Goal: Task Accomplishment & Management: Use online tool/utility

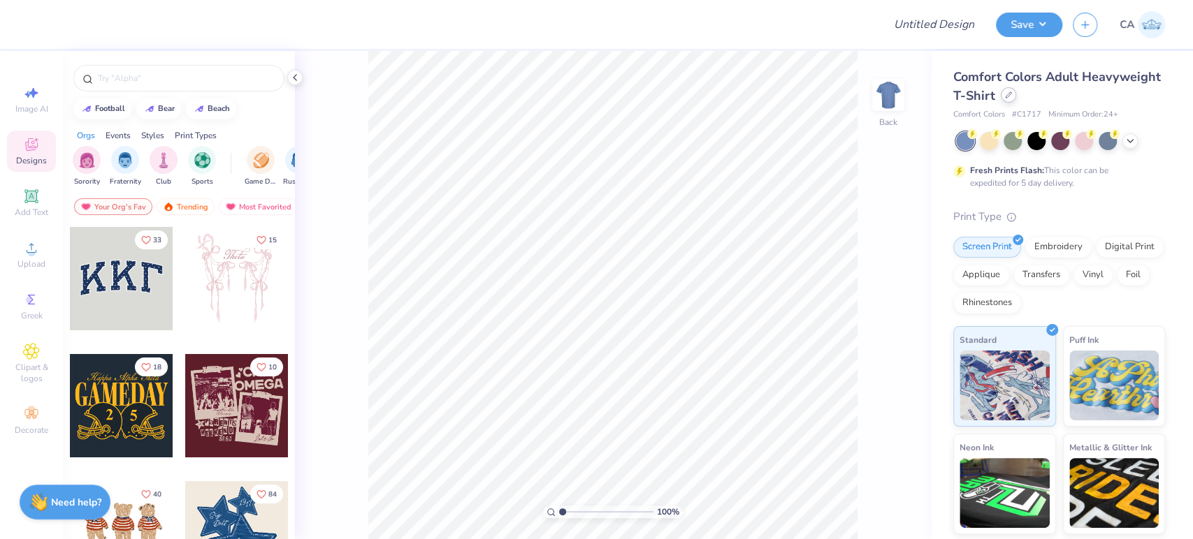
click at [1016, 92] on div at bounding box center [1007, 94] width 15 height 15
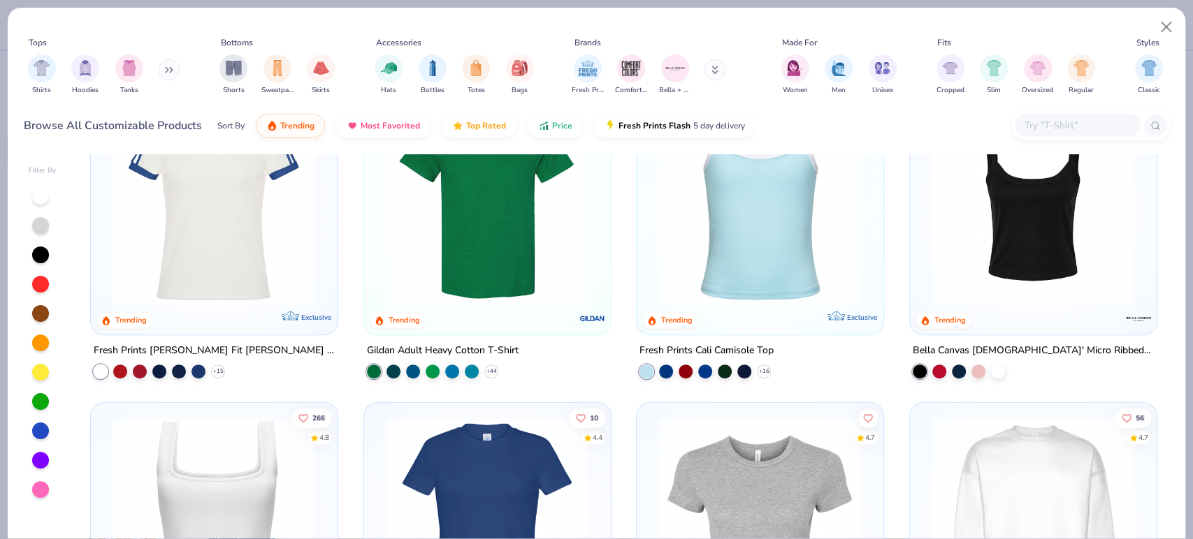
scroll to position [388, 0]
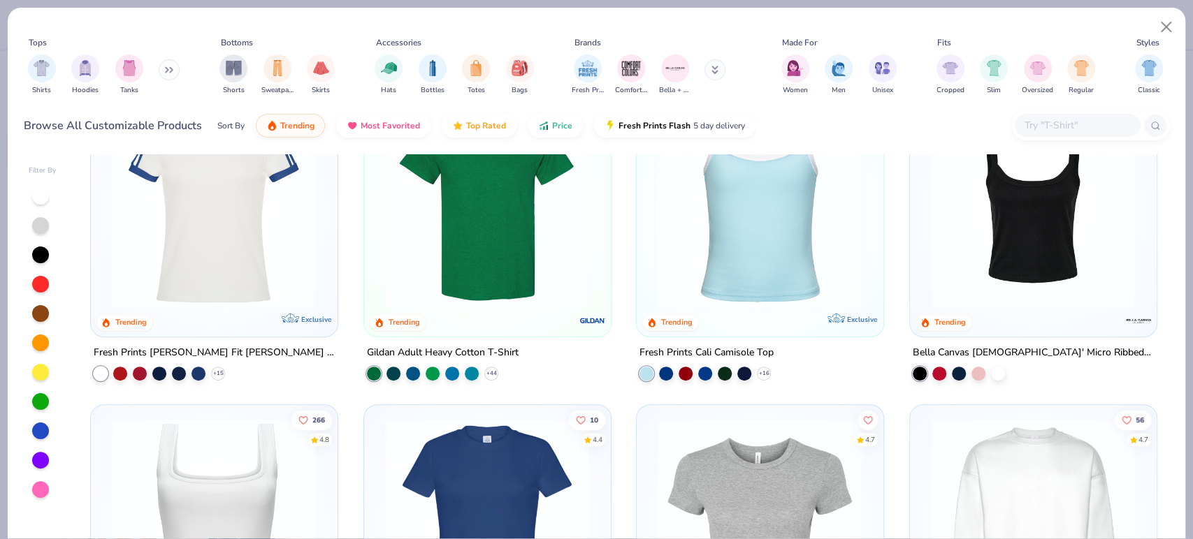
click at [239, 477] on img at bounding box center [214, 521] width 218 height 205
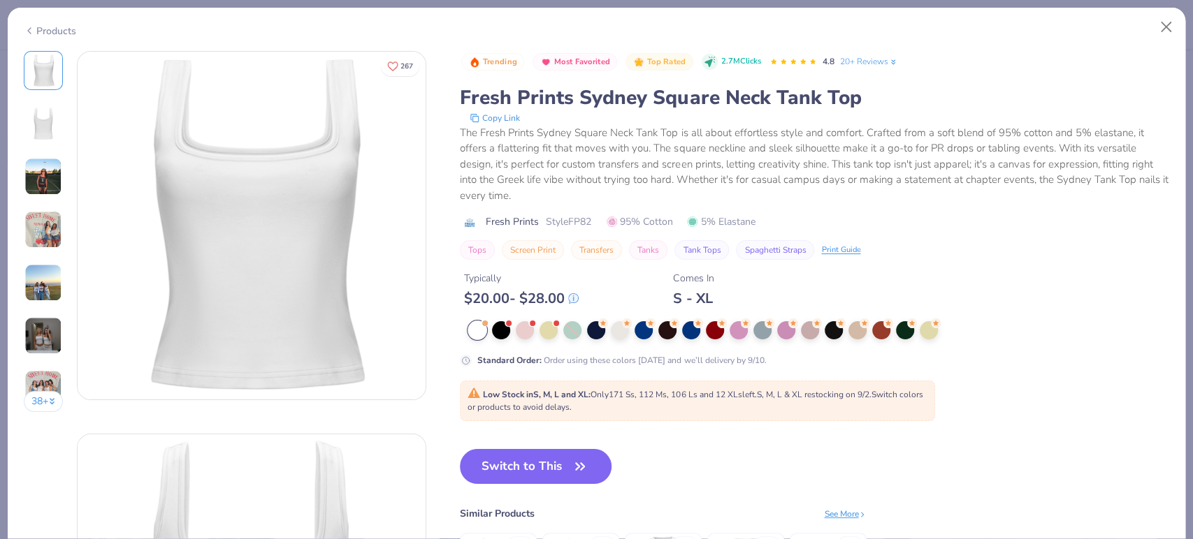
click at [582, 226] on span "Style FP82" at bounding box center [568, 221] width 45 height 15
copy span "FP82"
click at [562, 458] on button "Switch to This" at bounding box center [536, 466] width 152 height 35
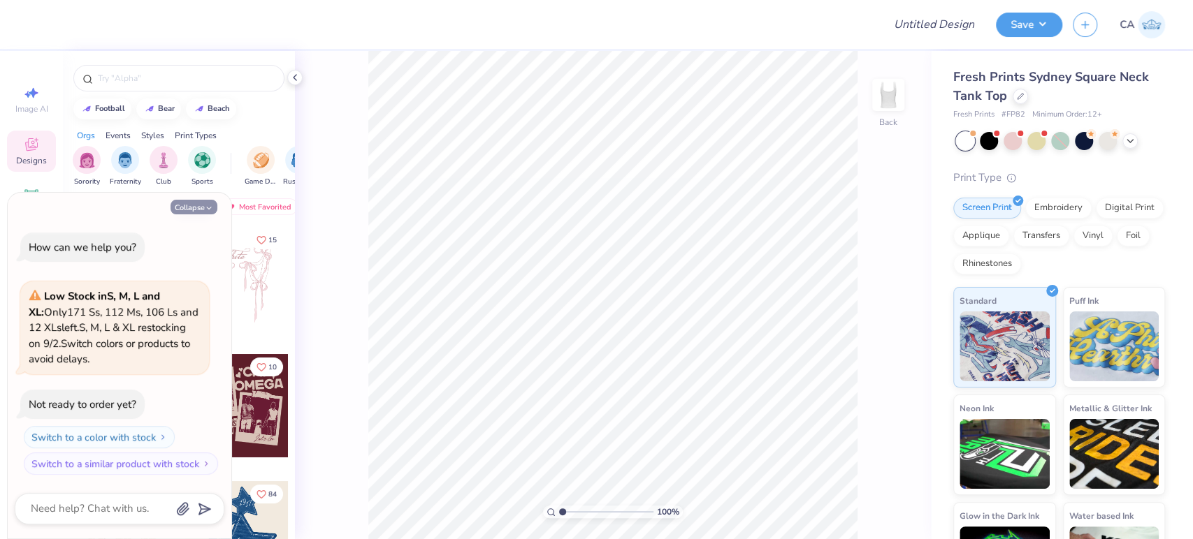
click at [182, 212] on button "Collapse" at bounding box center [193, 207] width 47 height 15
type textarea "x"
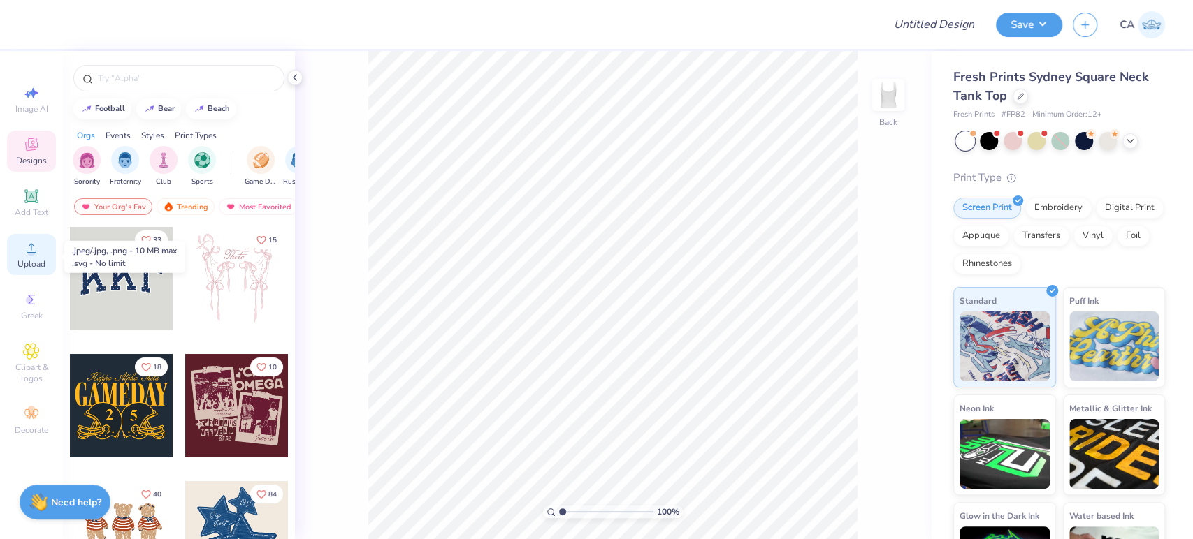
click at [38, 254] on icon at bounding box center [31, 248] width 17 height 17
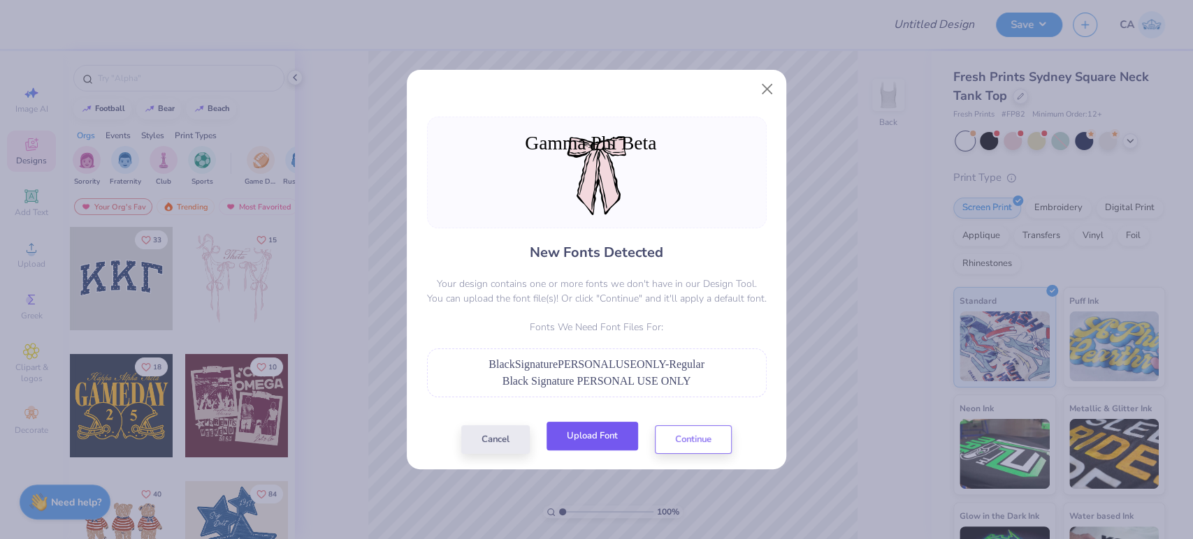
click at [595, 434] on button "Upload Font" at bounding box center [592, 436] width 92 height 29
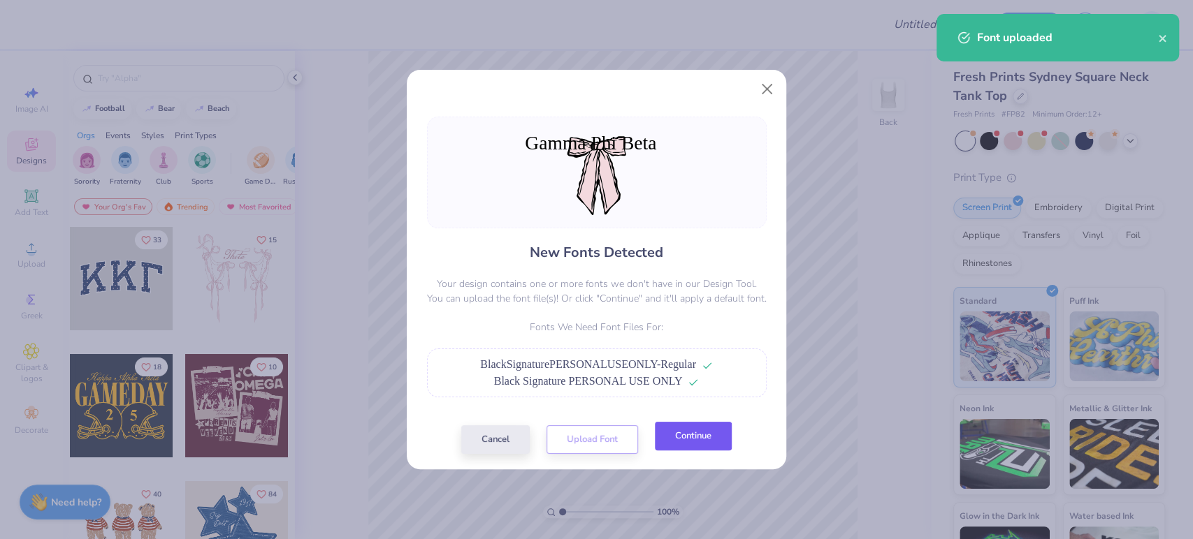
click at [717, 435] on button "Continue" at bounding box center [693, 436] width 77 height 29
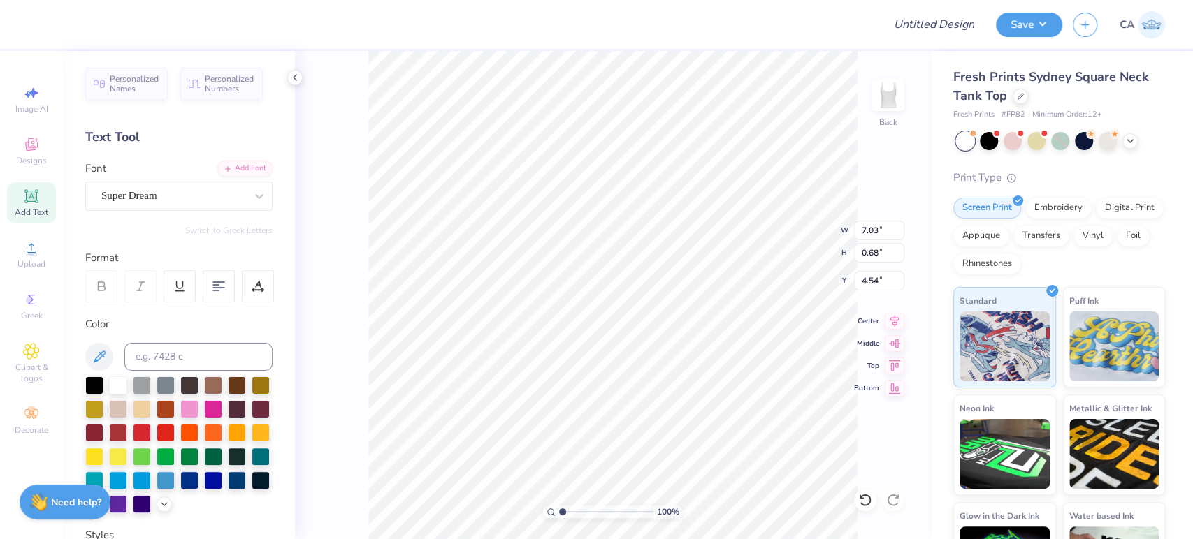
click at [185, 210] on div "Super Dream" at bounding box center [178, 196] width 187 height 29
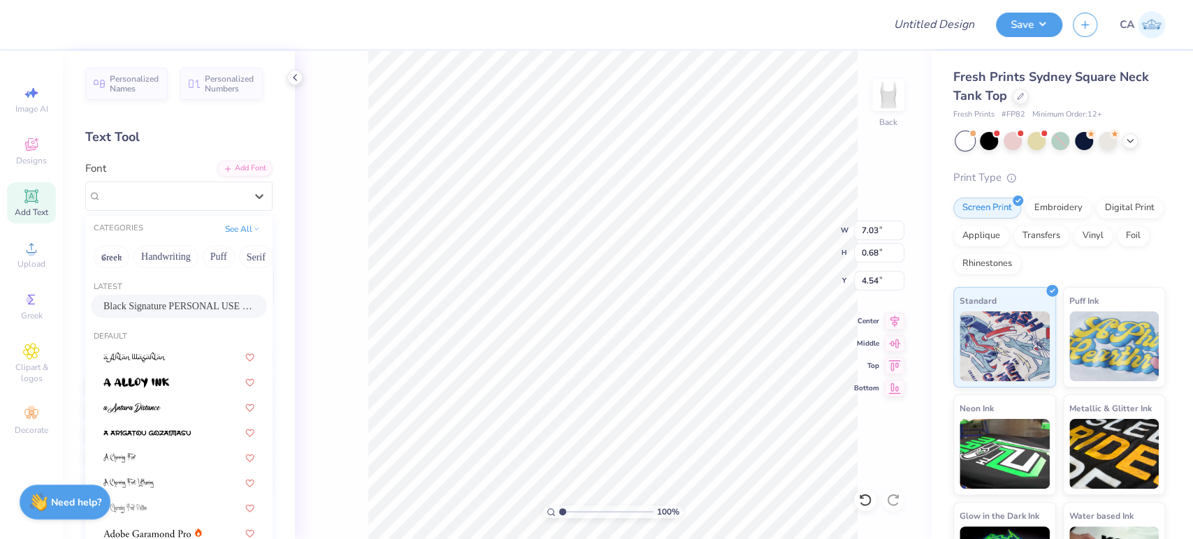
click at [180, 306] on span "Black Signature PERSONAL USE ONLY" at bounding box center [178, 306] width 151 height 15
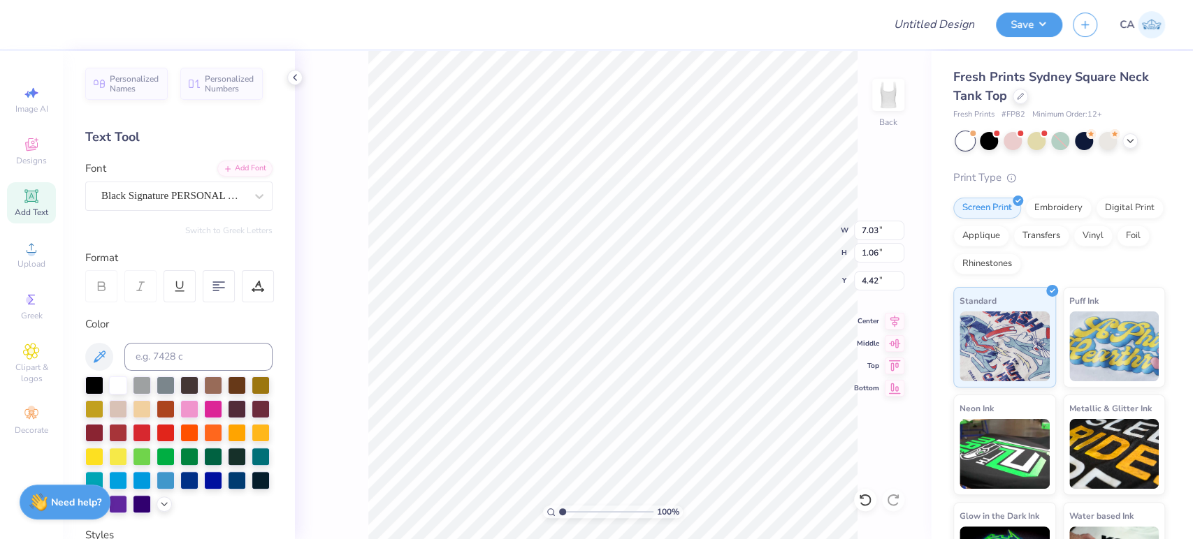
type input "1.06"
type input "4.42"
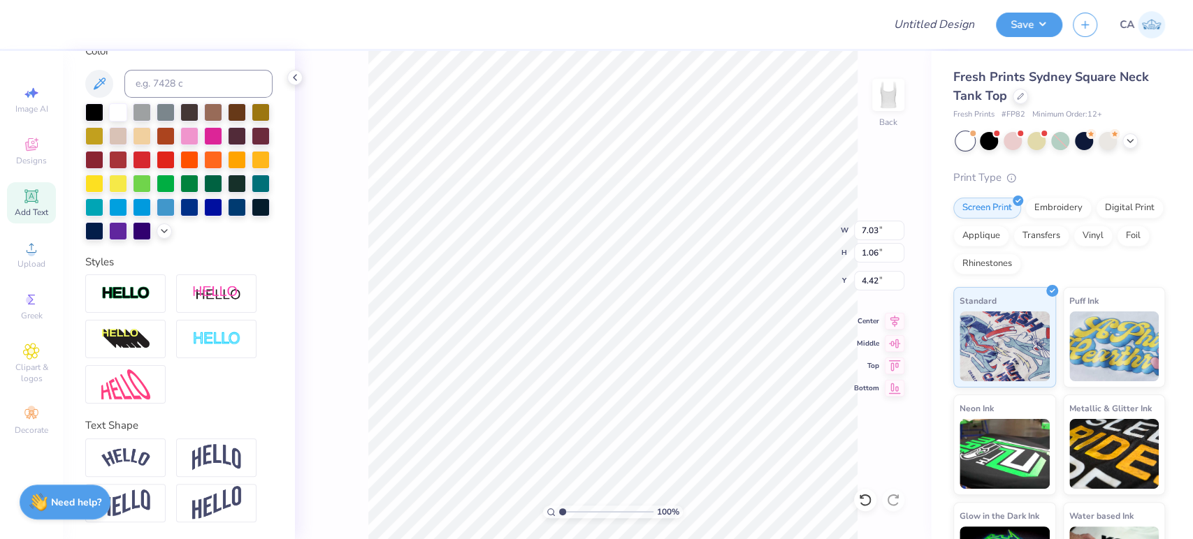
scroll to position [296, 0]
click at [152, 455] on div at bounding box center [125, 458] width 80 height 38
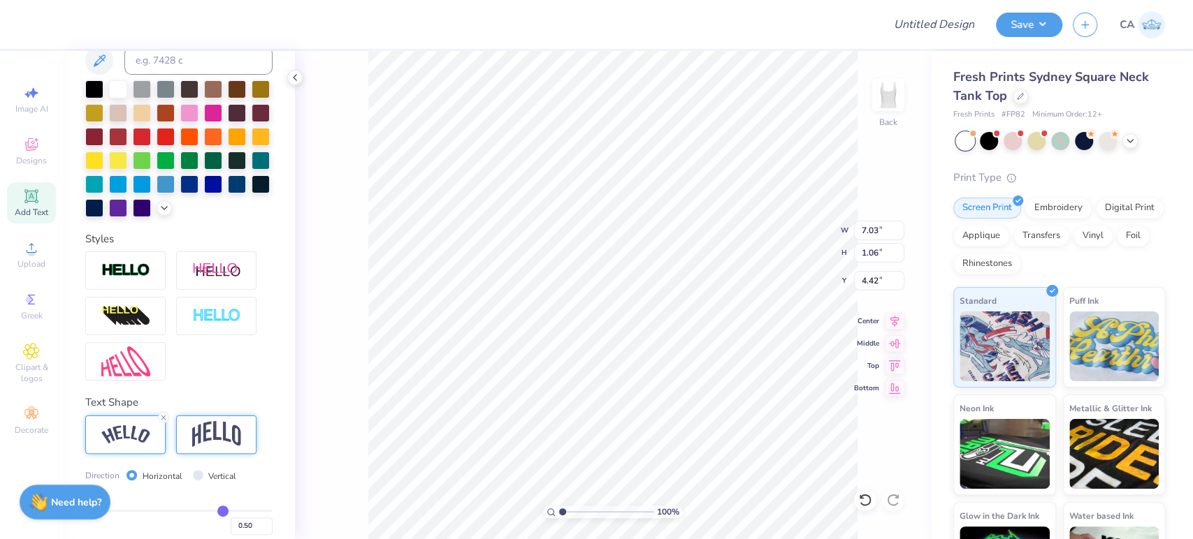
type input "1.71"
type input "3.00"
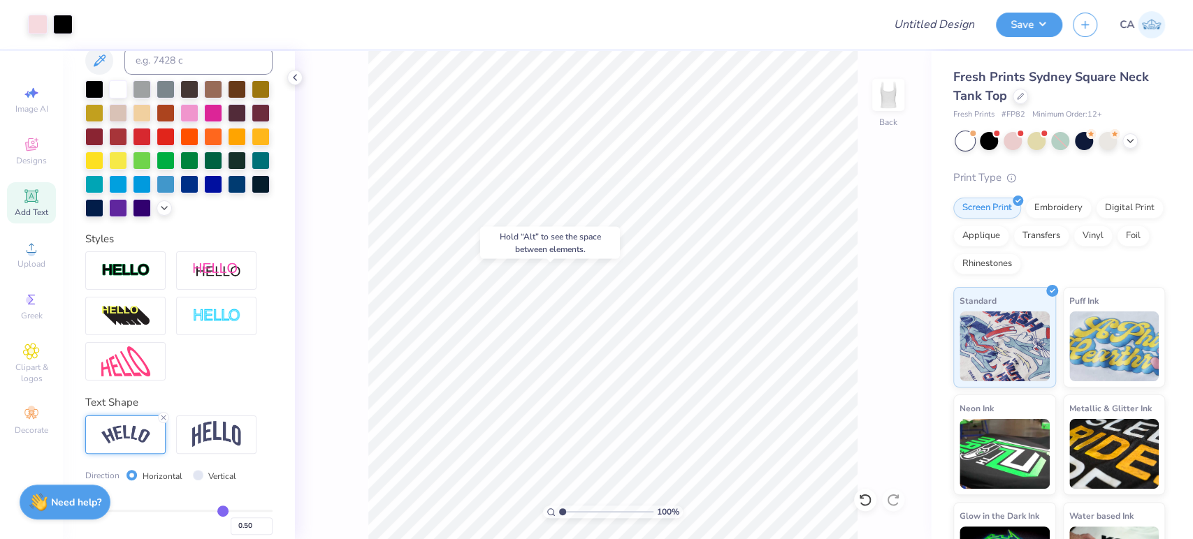
click at [606, 256] on body "Art colors Design Title Save CA Image AI Designs Add Text Upload Greek Clipart …" at bounding box center [596, 269] width 1193 height 539
type input "4.03"
type input "3.13"
click at [897, 312] on icon at bounding box center [894, 319] width 20 height 17
click at [897, 317] on icon at bounding box center [894, 320] width 9 height 12
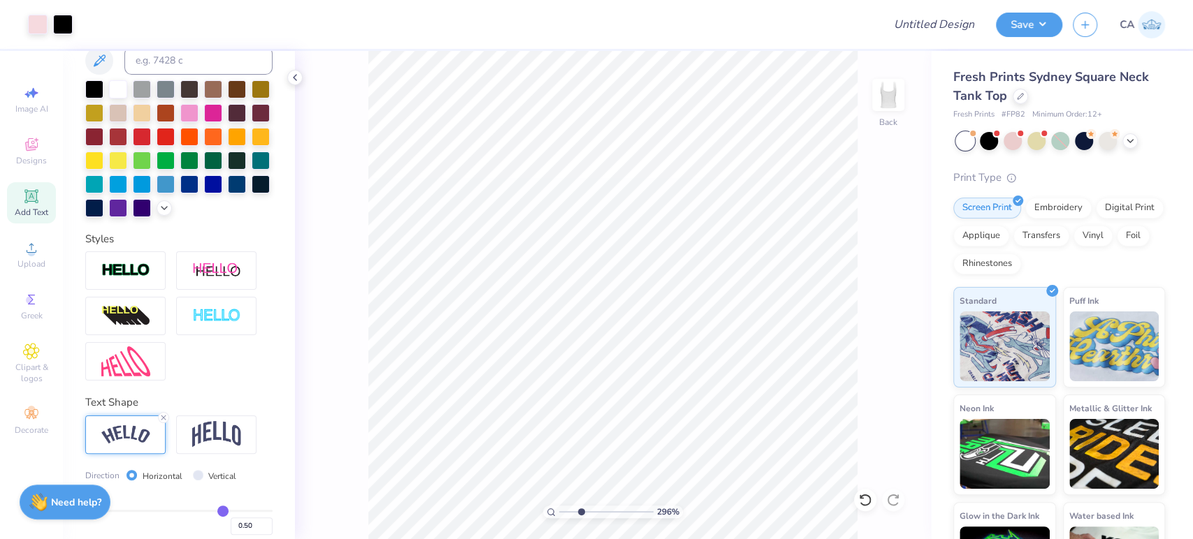
type input "2.96"
click at [581, 512] on input "range" at bounding box center [606, 512] width 94 height 13
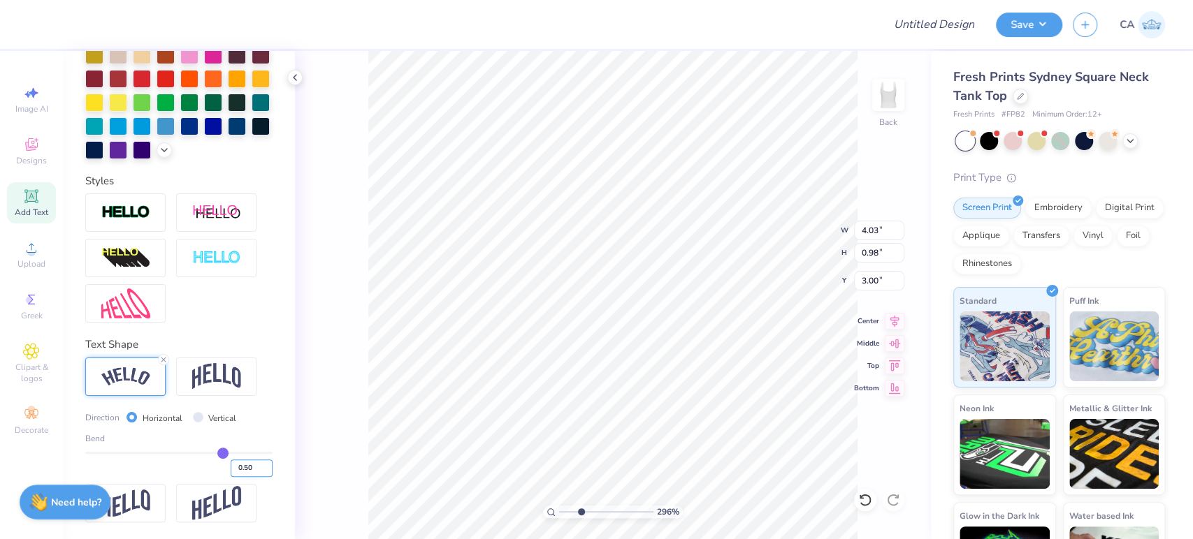
scroll to position [377, 0]
click at [240, 470] on input "0.50" at bounding box center [252, 468] width 42 height 17
type input "0.60"
type input "0.6"
type input "4.11"
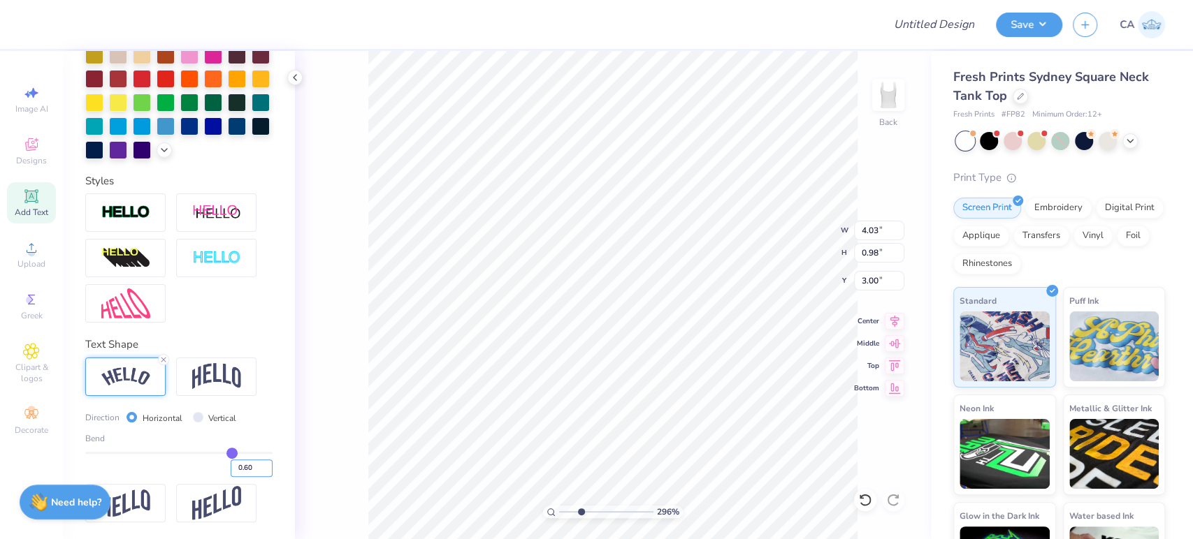
type input "1.19"
type input "2.89"
type input "1.50"
type input "2.01"
click at [885, 313] on icon at bounding box center [894, 319] width 20 height 17
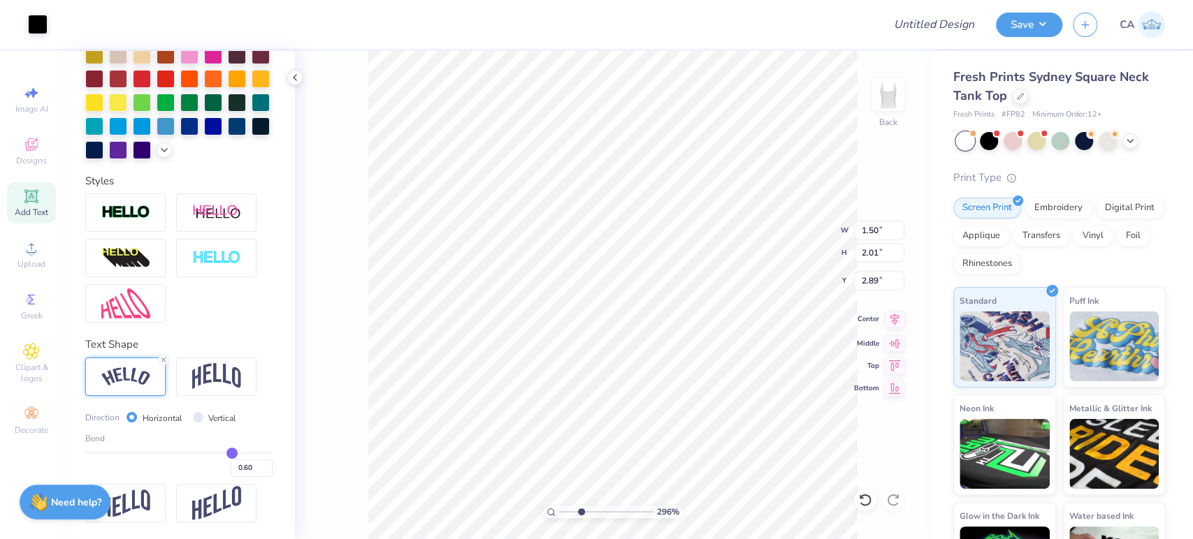
type input "4.11"
type input "1.19"
type input "2.89"
click at [890, 319] on icon at bounding box center [894, 319] width 20 height 17
drag, startPoint x: 559, startPoint y: 511, endPoint x: 547, endPoint y: 505, distance: 13.4
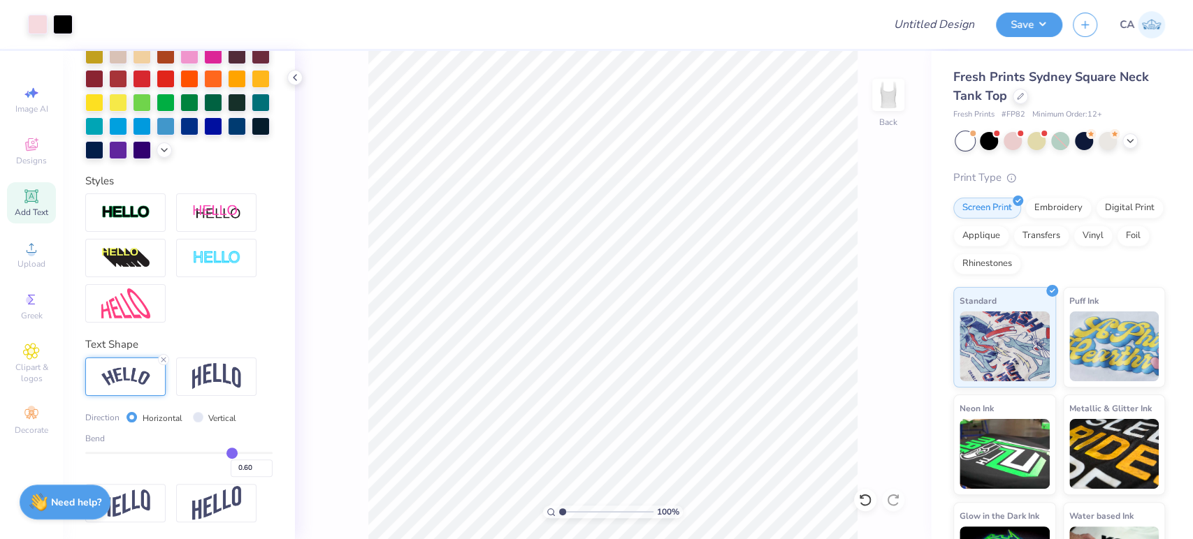
type input "1"
click at [559, 506] on input "range" at bounding box center [606, 512] width 94 height 13
click at [889, 322] on icon at bounding box center [894, 319] width 20 height 17
click at [877, 237] on input "4.11" at bounding box center [879, 231] width 50 height 20
type input "5.00"
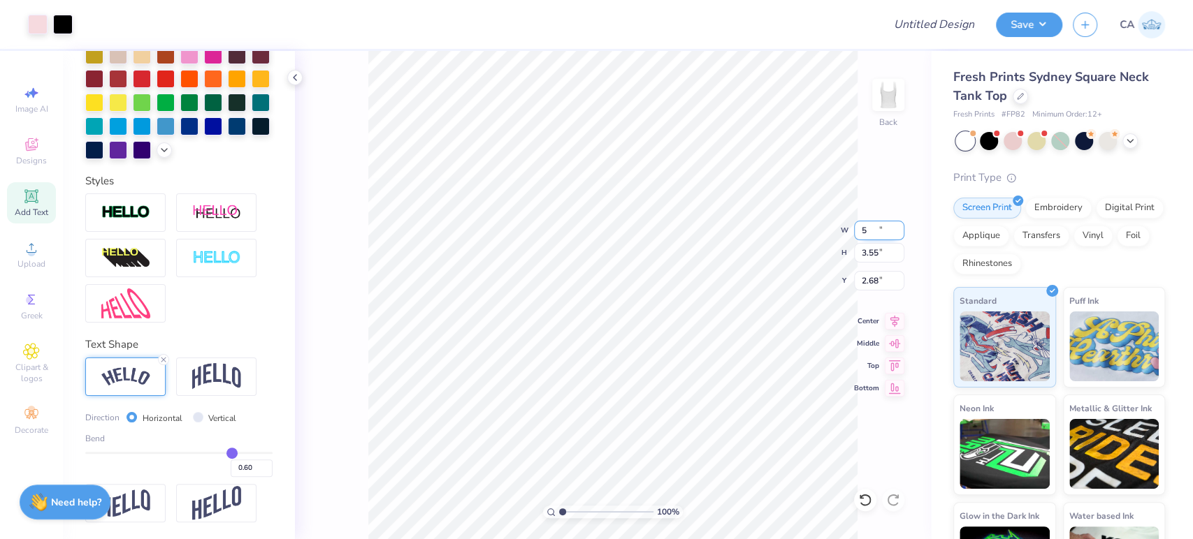
type input "3.55"
click at [866, 284] on input "2.68" at bounding box center [879, 281] width 50 height 20
type input "2.00"
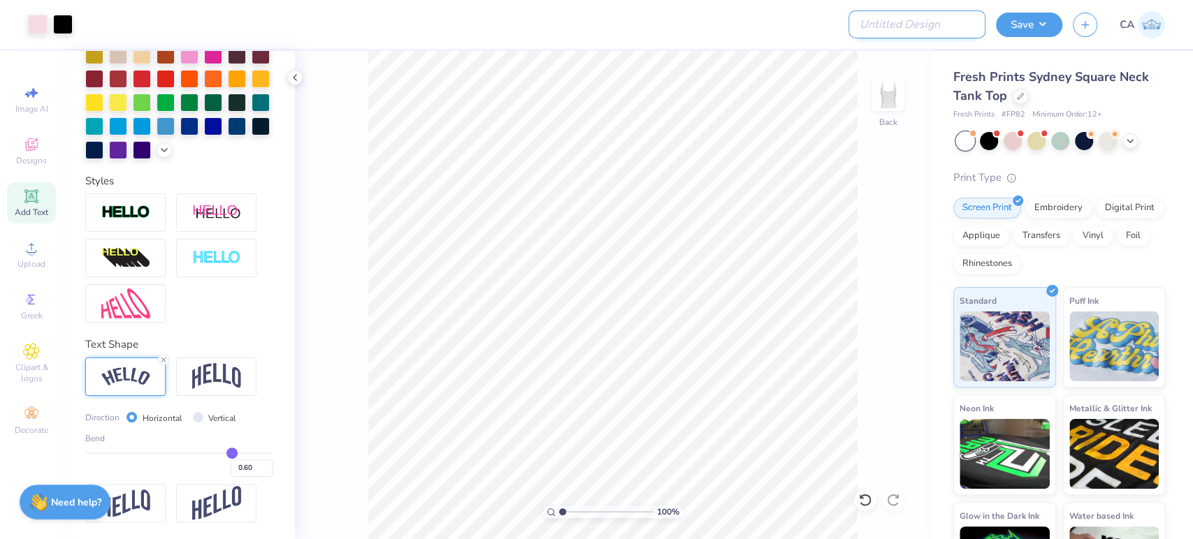
click at [910, 21] on input "Design Title" at bounding box center [916, 24] width 137 height 28
paste input "FPS239866"
type input "FPS239866"
click at [1024, 31] on button "Save" at bounding box center [1029, 22] width 66 height 24
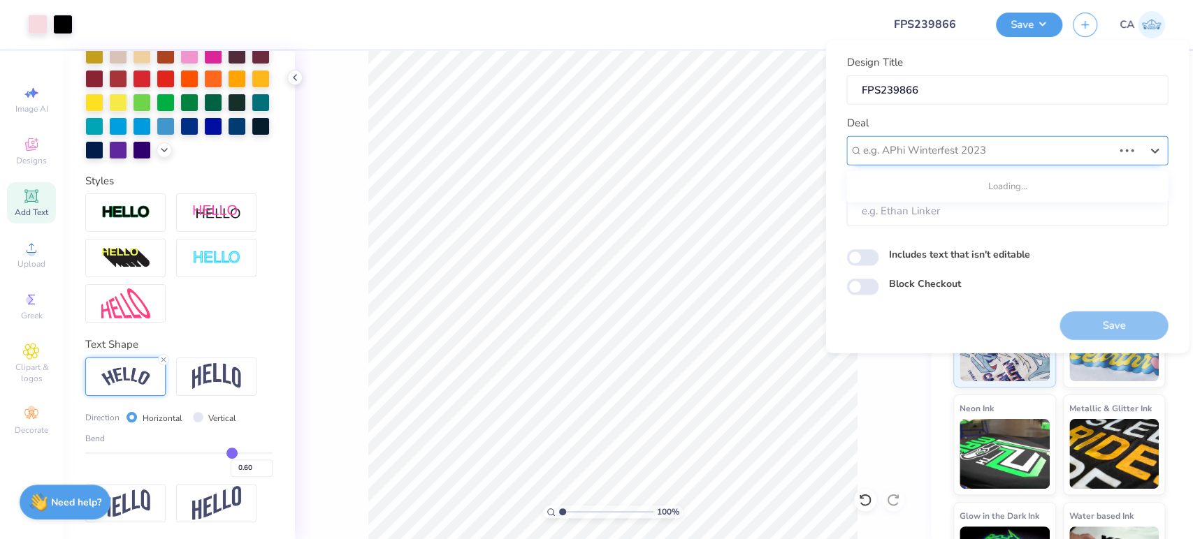
click at [989, 147] on div at bounding box center [987, 150] width 250 height 19
click at [912, 189] on div "Design Tool Gallery" at bounding box center [1007, 187] width 310 height 23
type input "design tool gall"
type input "Design Tool Gallery User"
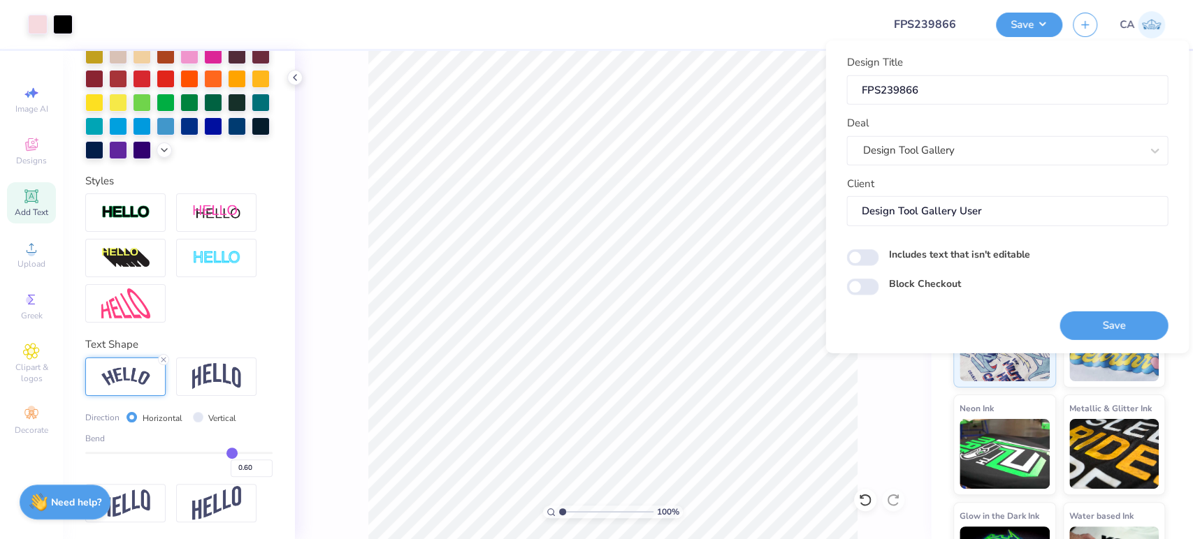
click at [1090, 319] on button "Save" at bounding box center [1113, 325] width 108 height 29
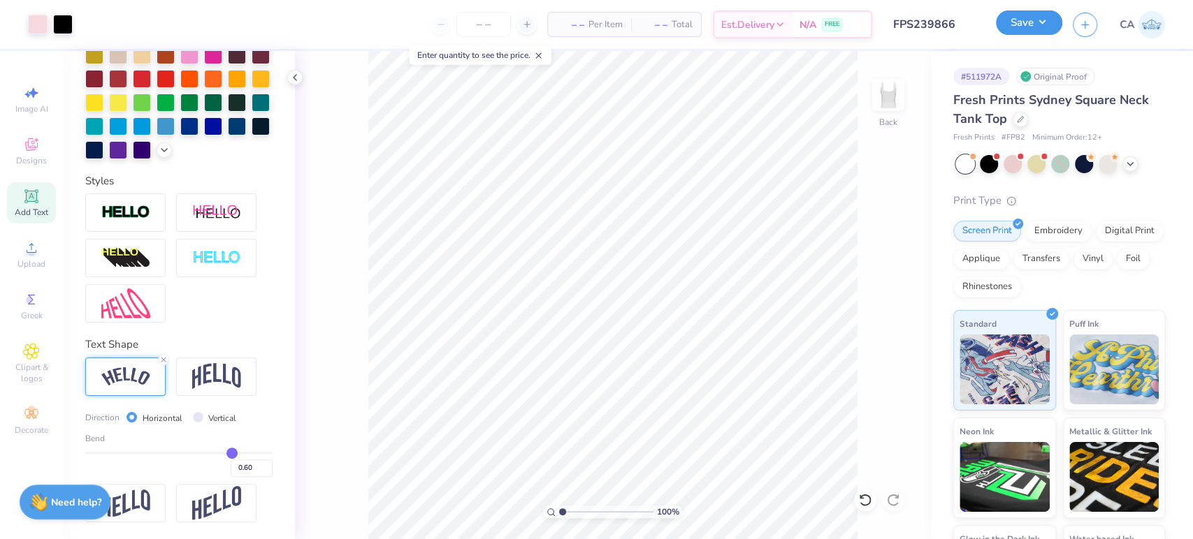
click at [1043, 20] on button "Save" at bounding box center [1029, 22] width 66 height 24
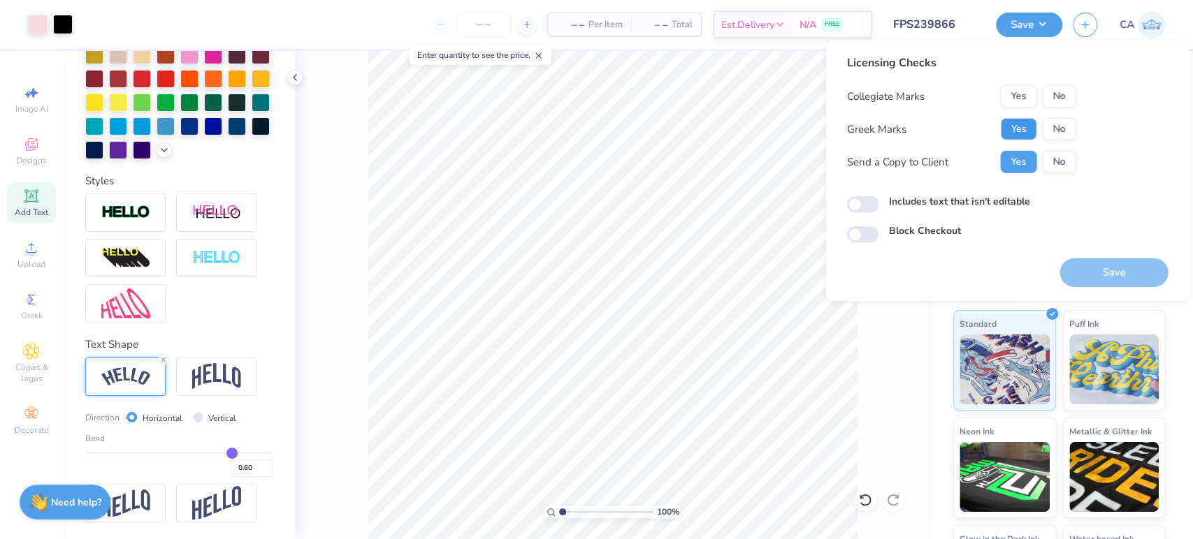
click at [1028, 119] on button "Yes" at bounding box center [1018, 129] width 36 height 22
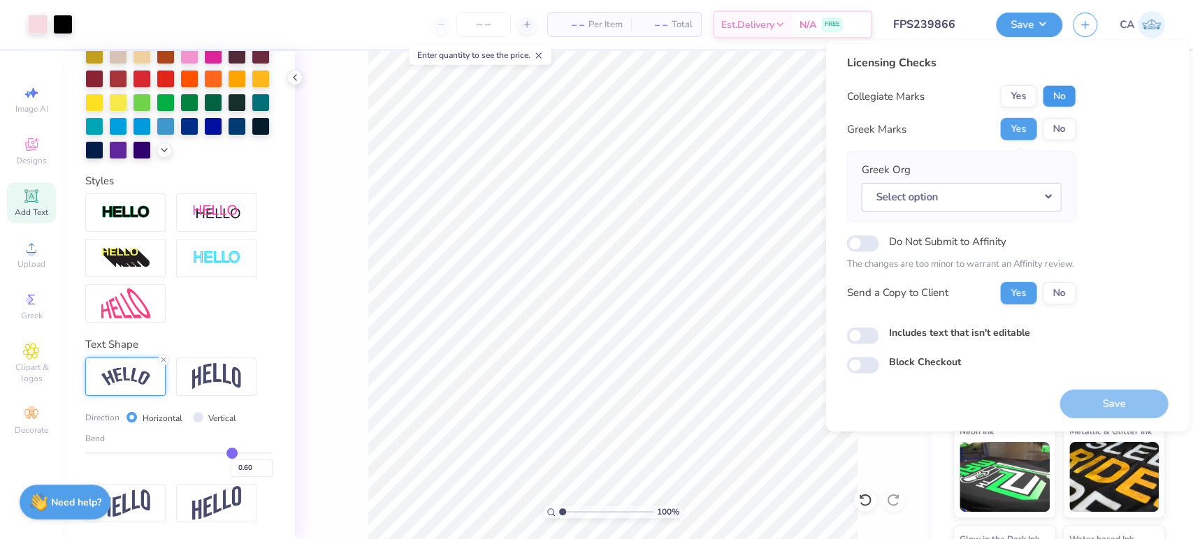
click at [1052, 89] on button "No" at bounding box center [1059, 96] width 34 height 22
click at [1019, 210] on button "Select option" at bounding box center [961, 196] width 200 height 29
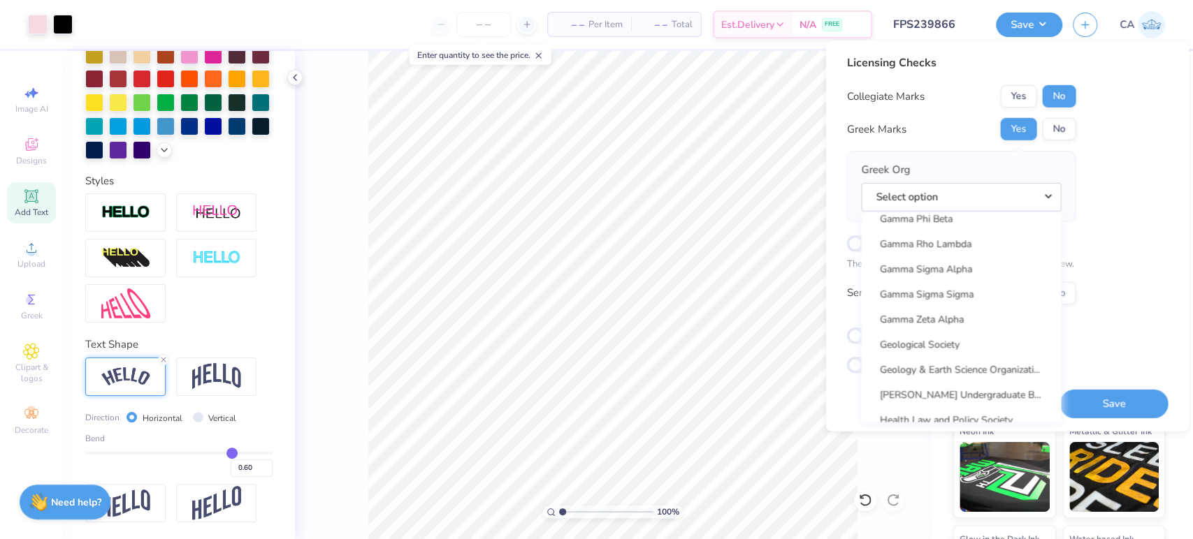
scroll to position [4356, 0]
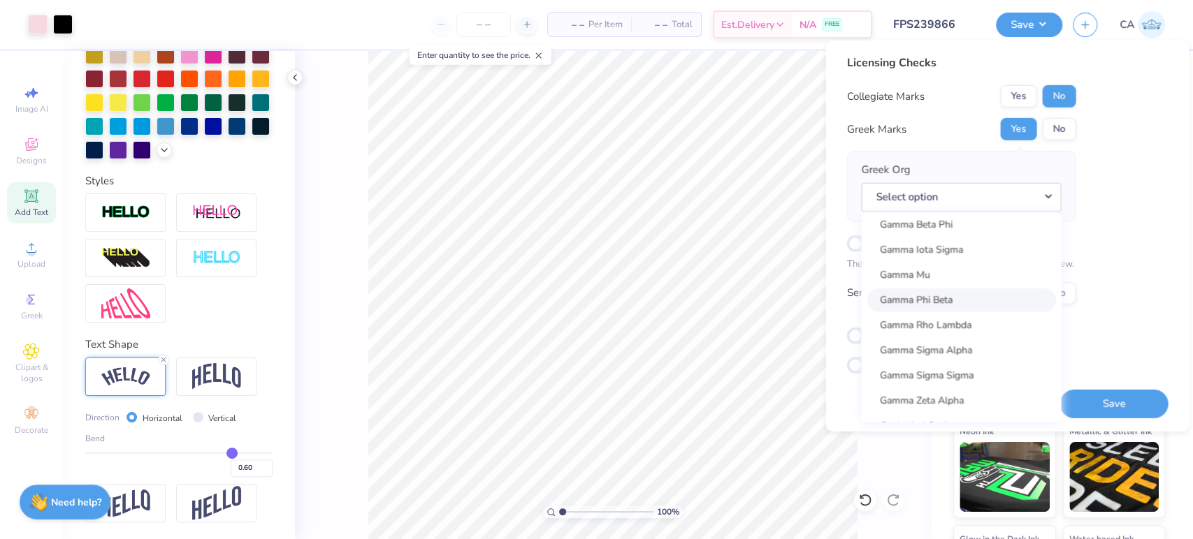
click at [1000, 301] on link "Gamma Phi Beta" at bounding box center [960, 300] width 189 height 23
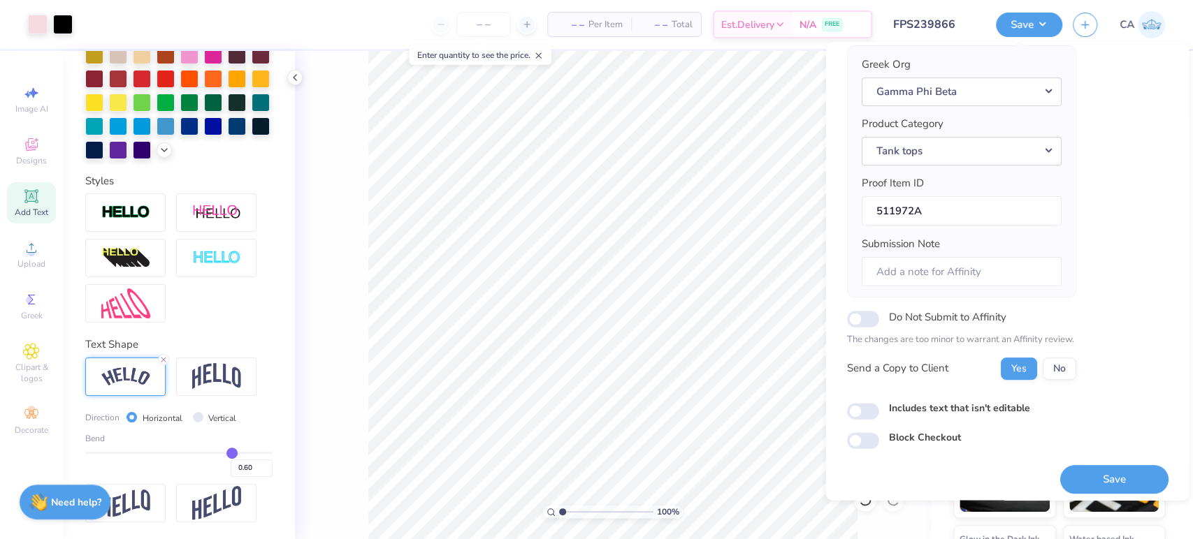
scroll to position [112, 0]
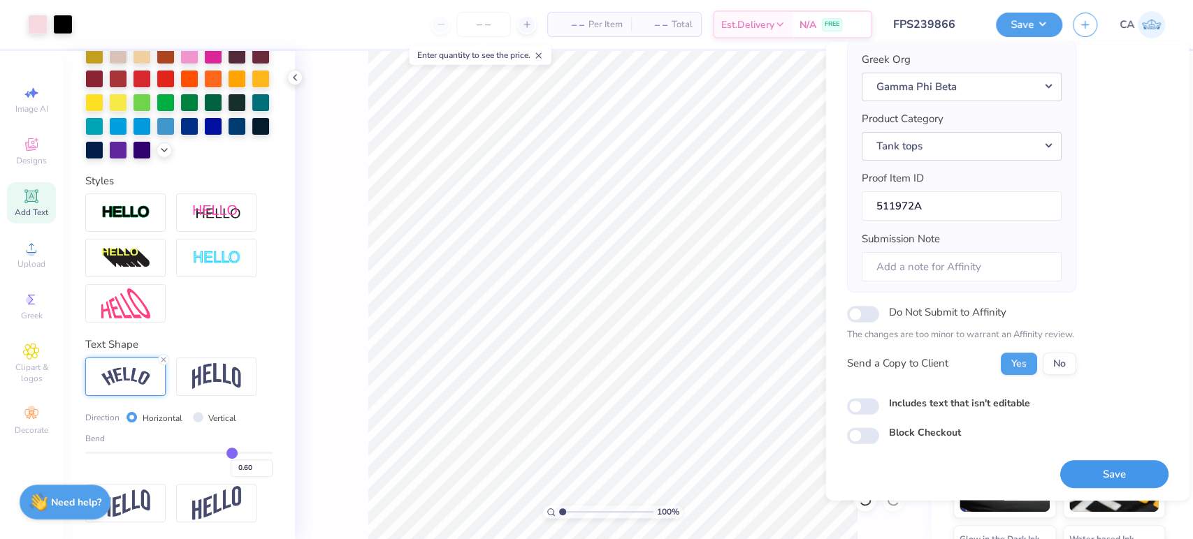
click at [1084, 469] on button "Save" at bounding box center [1113, 474] width 108 height 29
